Goal: Information Seeking & Learning: Learn about a topic

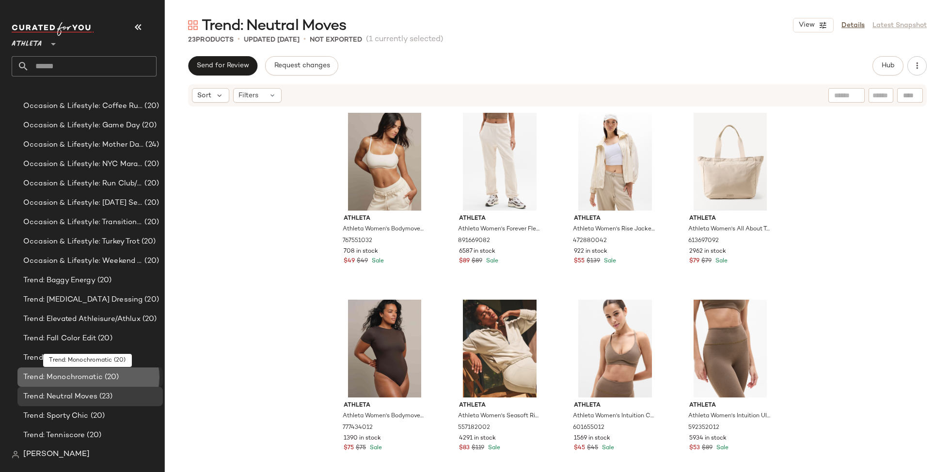
click at [86, 372] on span "Trend: Monochromatic" at bounding box center [62, 377] width 79 height 11
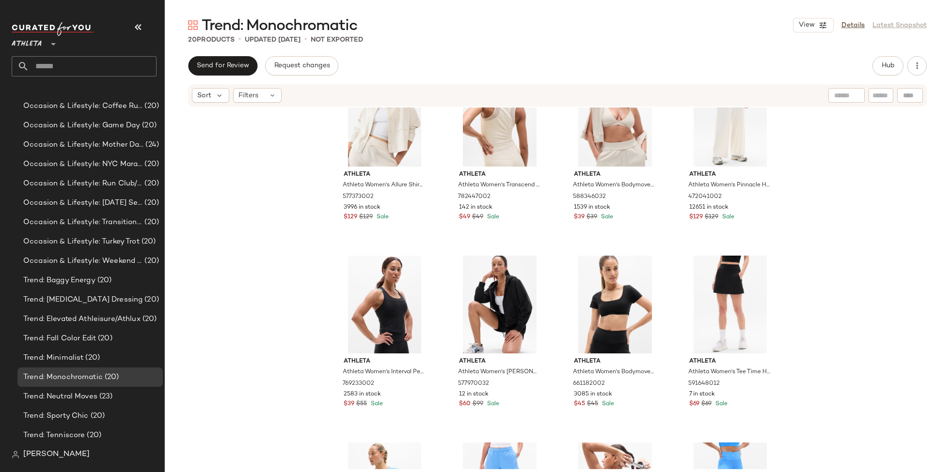
scroll to position [239, 0]
click at [96, 361] on span "(20)" at bounding box center [91, 358] width 16 height 11
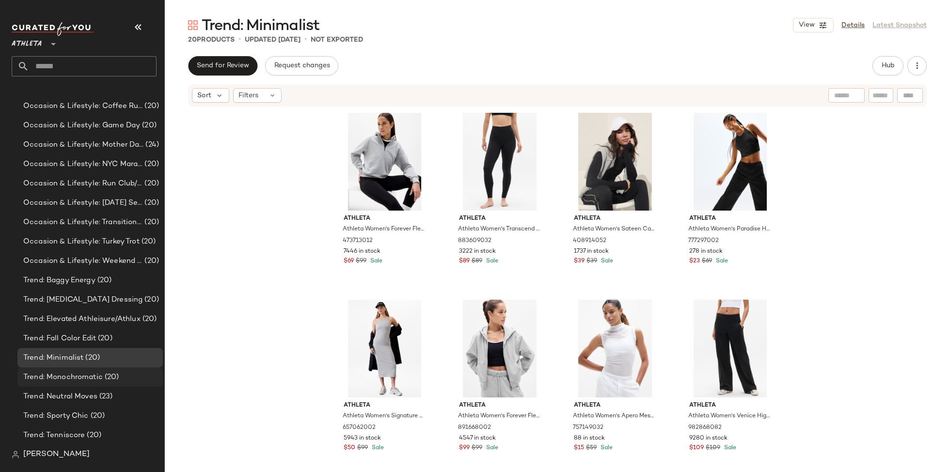
click at [112, 373] on span "(20)" at bounding box center [111, 377] width 16 height 11
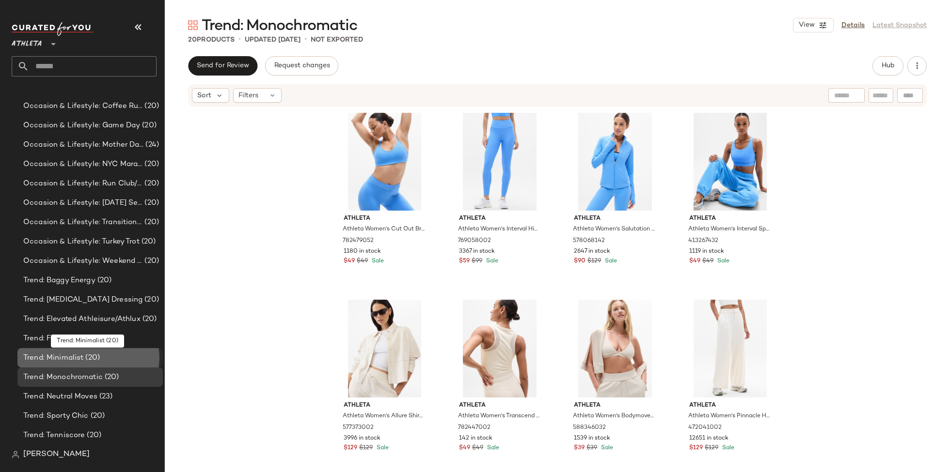
click at [110, 358] on div "Trend: Minimalist (20)" at bounding box center [89, 358] width 139 height 11
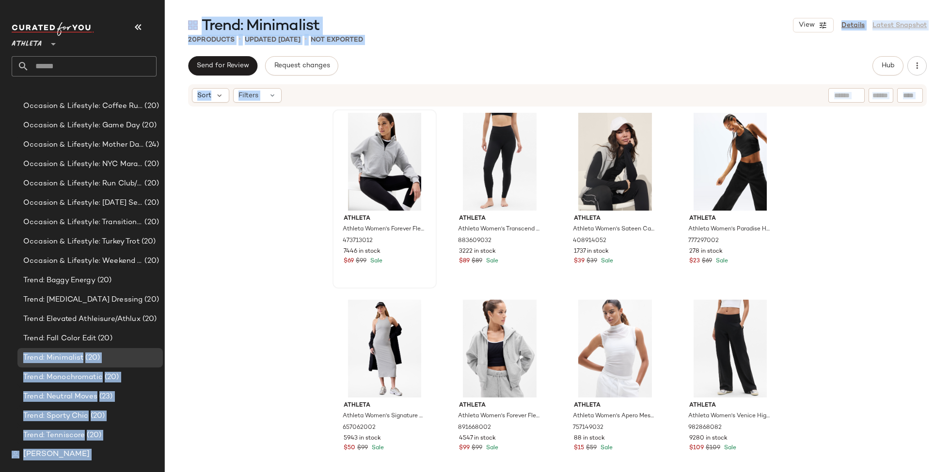
drag, startPoint x: 129, startPoint y: 335, endPoint x: 334, endPoint y: 274, distance: 214.0
click at [334, 274] on div "Athleta ** Dashboard All Products Global Clipboards (0) Curations (27) Activity…" at bounding box center [475, 236] width 950 height 472
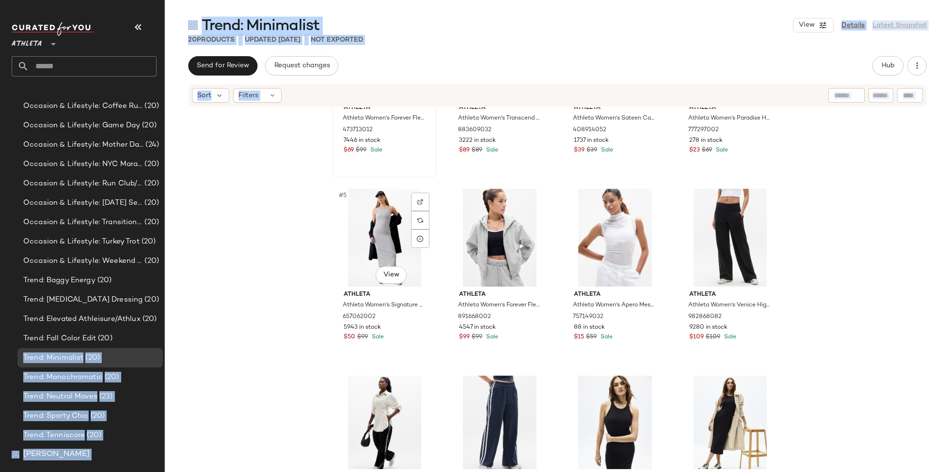
scroll to position [140, 0]
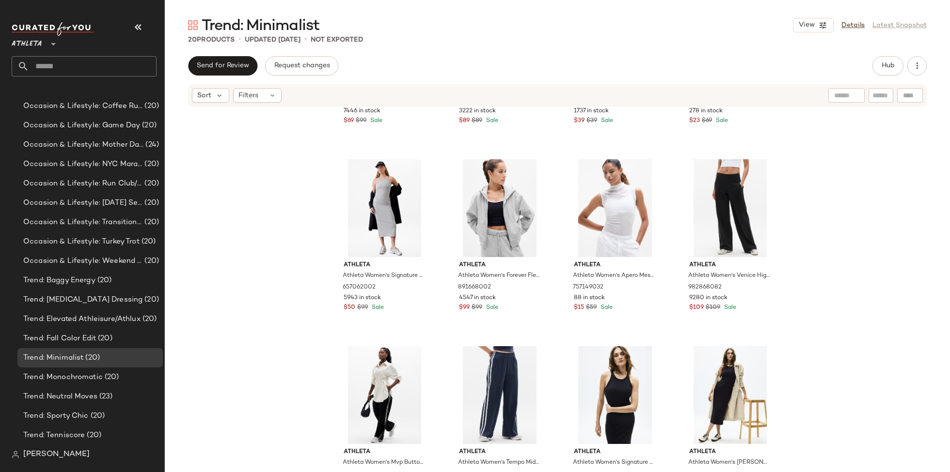
click at [315, 284] on div "Athleta Athleta Women's Forever Fleece 1/2 Zip Hoodie [PERSON_NAME] Size XS 473…" at bounding box center [557, 289] width 785 height 362
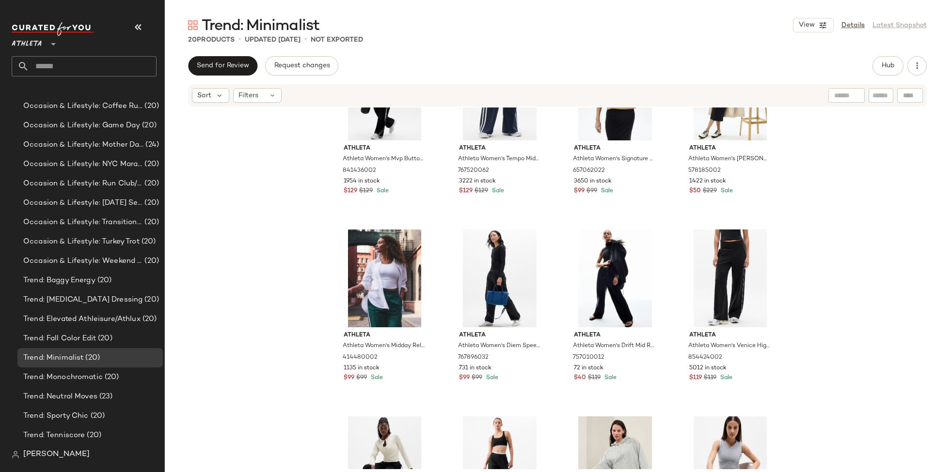
scroll to position [575, 0]
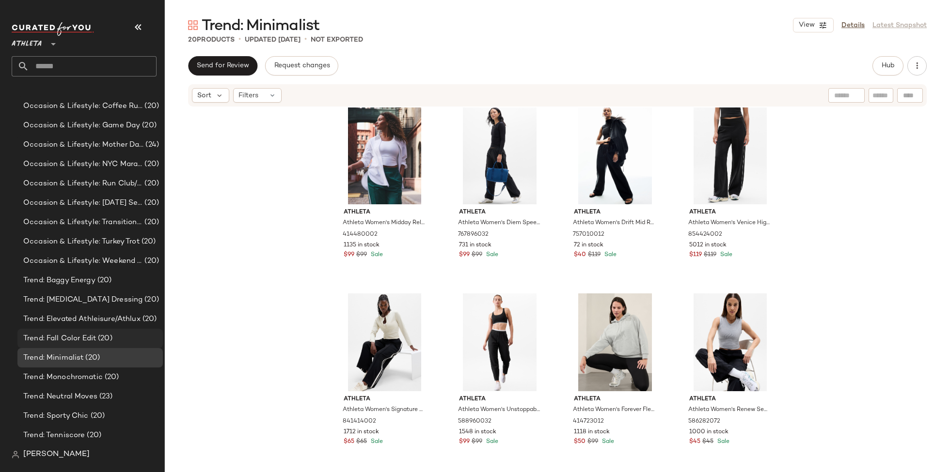
click at [72, 337] on span "Trend: Fall Color Edit" at bounding box center [59, 338] width 73 height 11
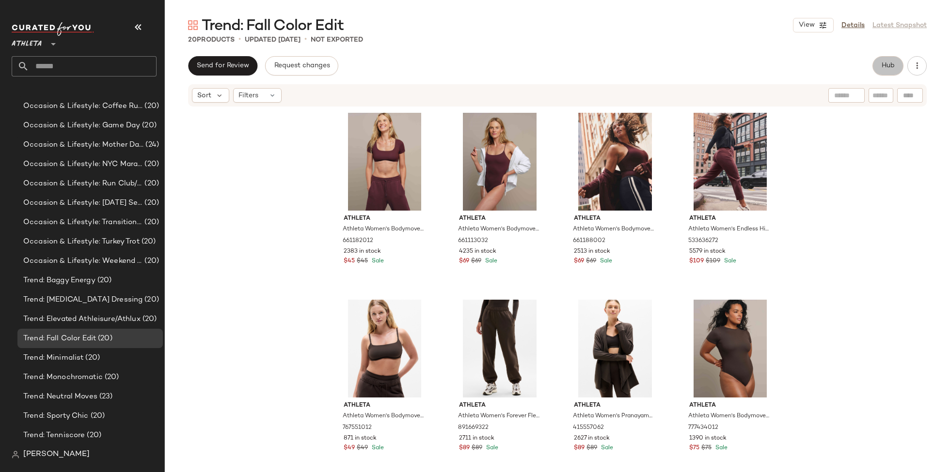
click at [888, 61] on button "Hub" at bounding box center [887, 65] width 31 height 19
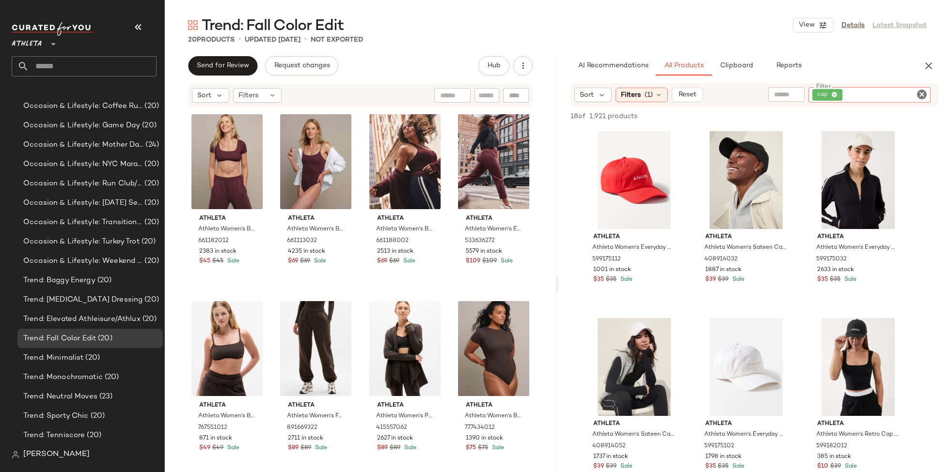
click at [902, 94] on div "cap" at bounding box center [869, 95] width 122 height 16
click at [835, 92] on icon at bounding box center [834, 95] width 6 height 6
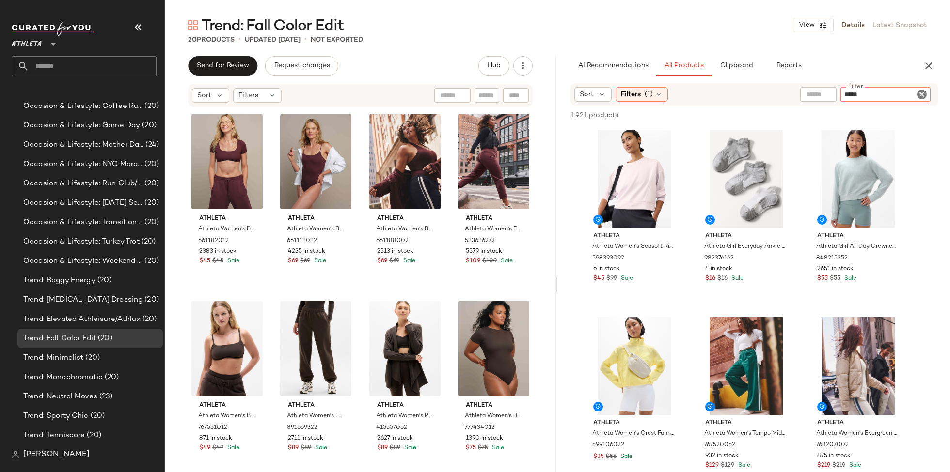
type input "******"
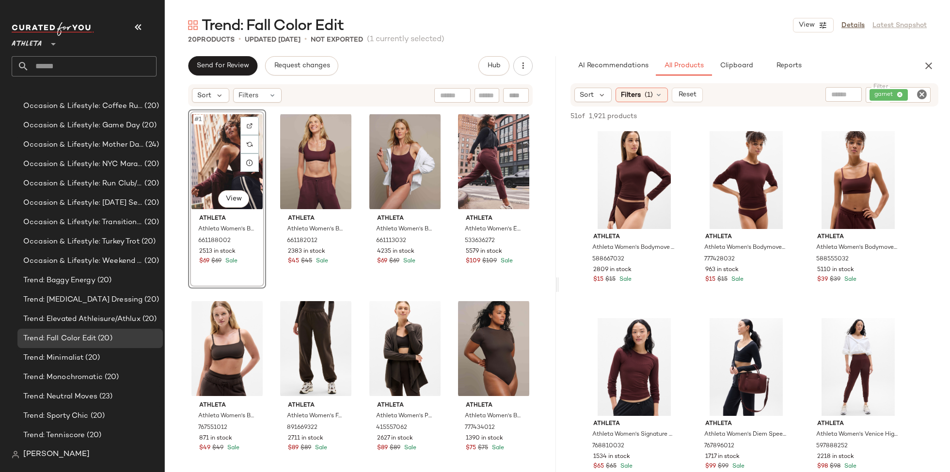
click at [443, 146] on div "#1 View Athleta Athleta Women's Bodymove Halter Bodysuit Garnet Tall Size XL 66…" at bounding box center [360, 289] width 344 height 360
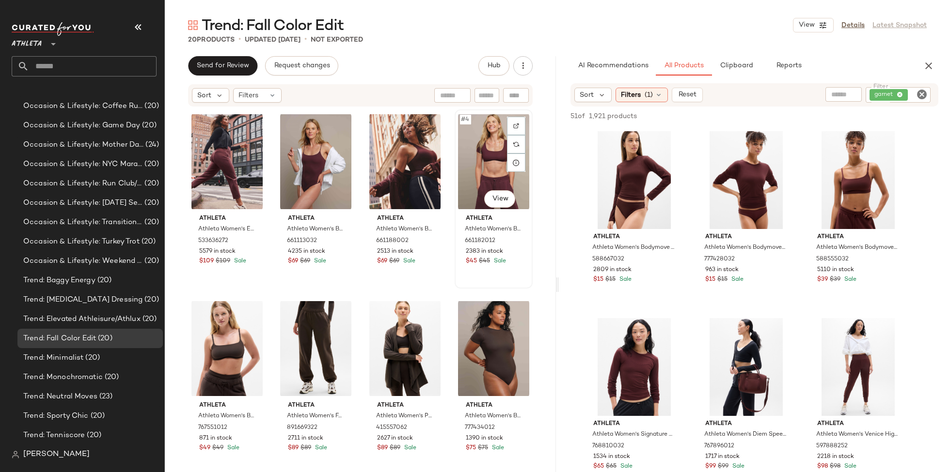
click at [480, 168] on div "#4 View" at bounding box center [493, 162] width 71 height 98
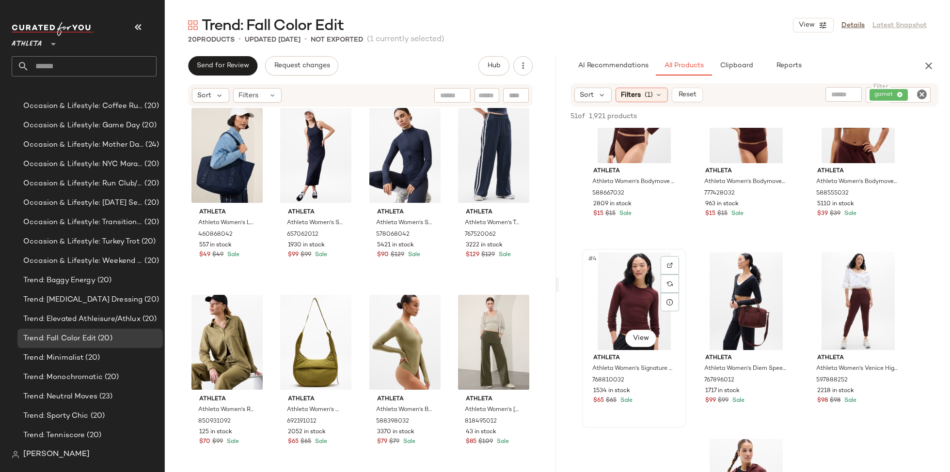
scroll to position [324, 0]
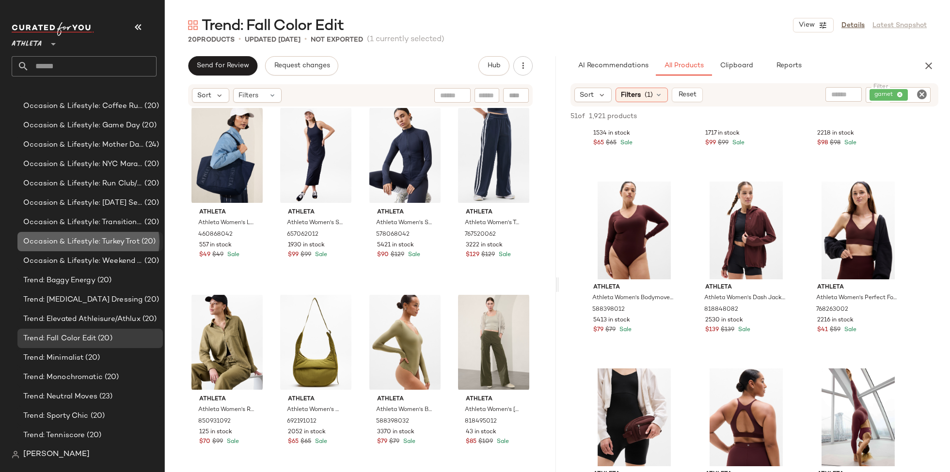
click at [132, 237] on span "Occasion & Lifestyle: Turkey Trot" at bounding box center [81, 241] width 116 height 11
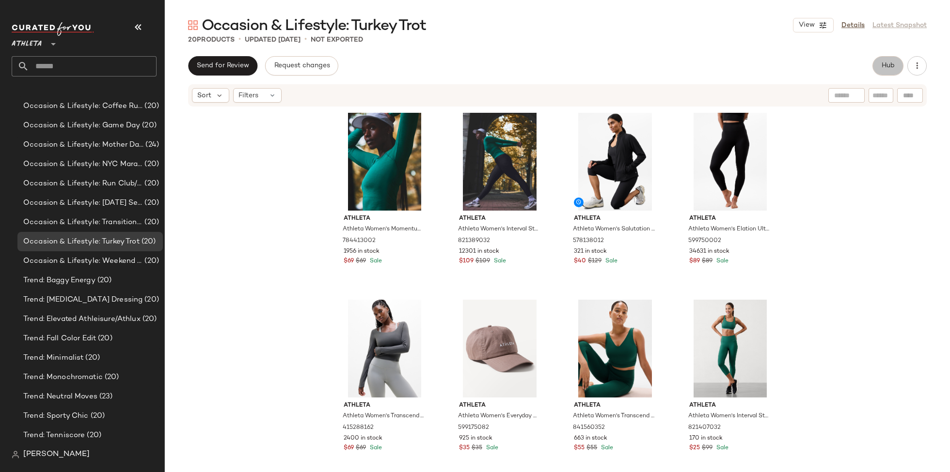
click at [896, 66] on button "Hub" at bounding box center [887, 65] width 31 height 19
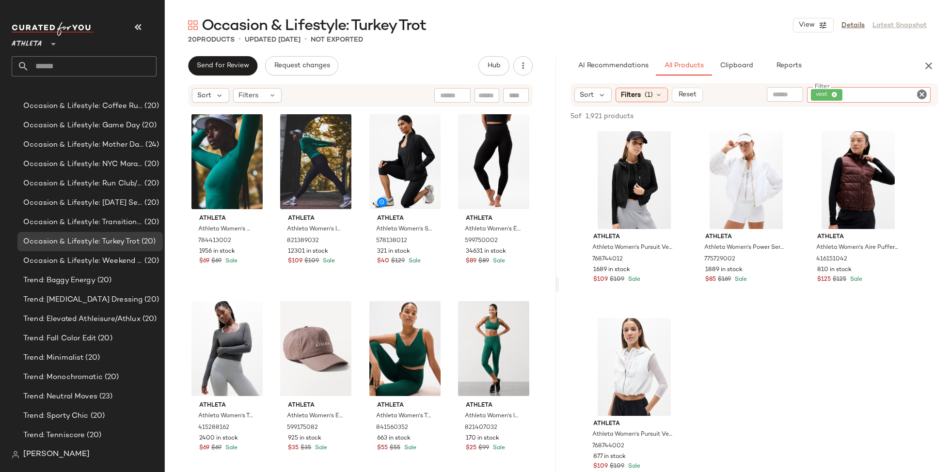
click at [901, 94] on div "vest" at bounding box center [869, 95] width 124 height 16
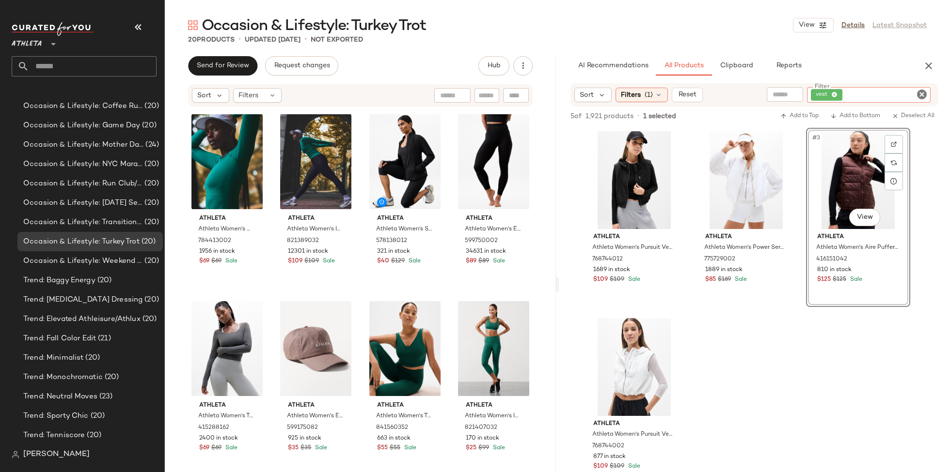
click at [902, 94] on div "vest" at bounding box center [869, 95] width 124 height 16
click at [836, 93] on icon at bounding box center [834, 95] width 6 height 6
click at [811, 95] on input "text" at bounding box center [841, 95] width 84 height 10
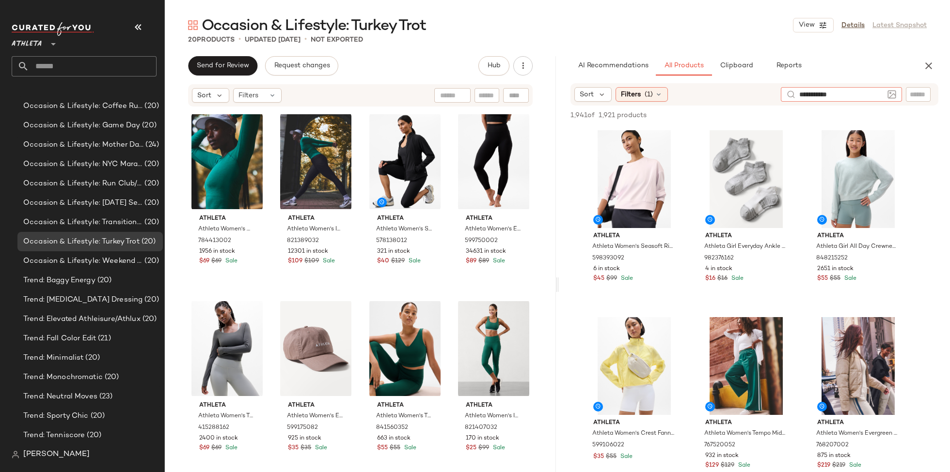
type input "**********"
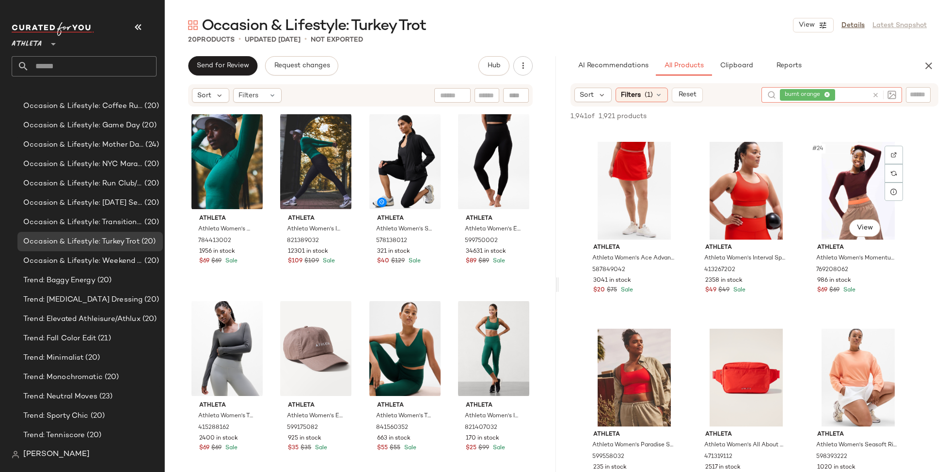
scroll to position [1292, 0]
